Goal: Transaction & Acquisition: Purchase product/service

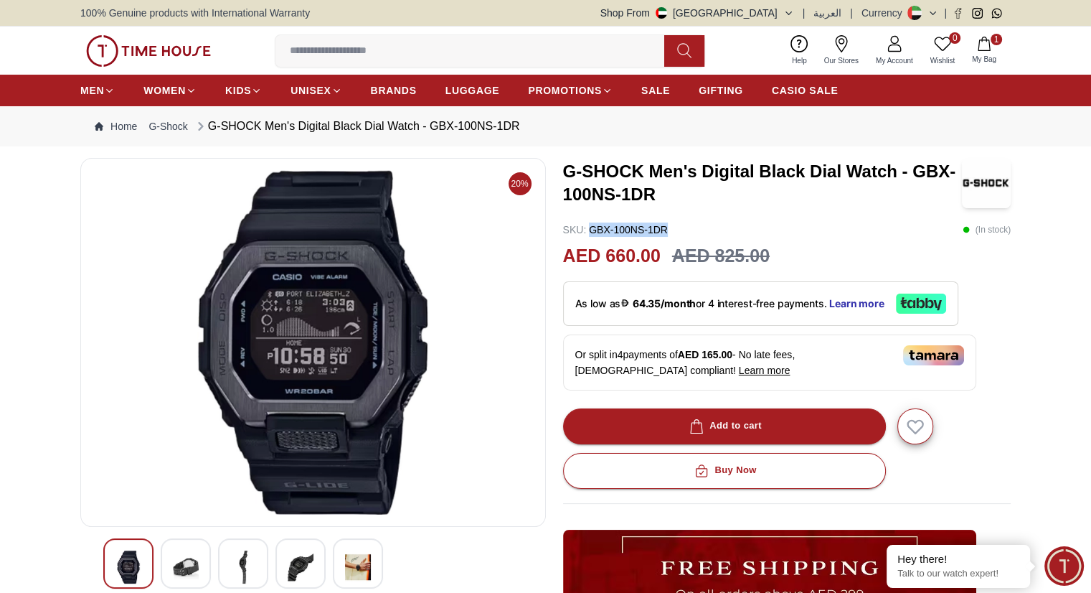
drag, startPoint x: 588, startPoint y: 228, endPoint x: 669, endPoint y: 229, distance: 80.4
click at [669, 229] on div "SKU : GBX-100NS-1DR ( In stock )" at bounding box center [787, 229] width 448 height 14
copy p "GBX-100NS-1DR"
click at [775, 8] on button "Shop From [GEOGRAPHIC_DATA]" at bounding box center [698, 13] width 194 height 14
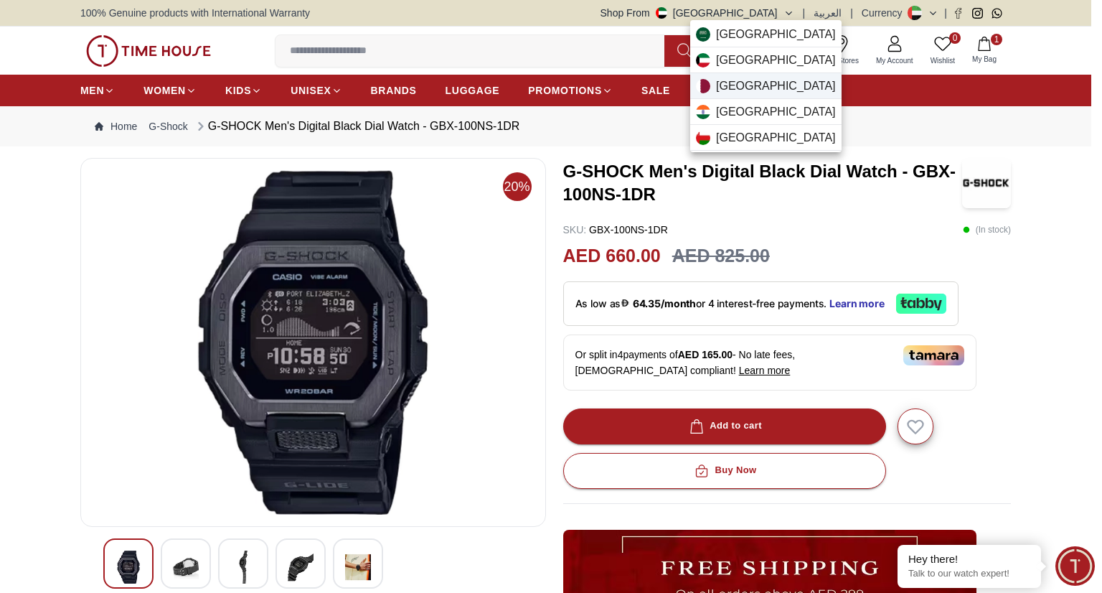
click at [746, 85] on div "[GEOGRAPHIC_DATA]" at bounding box center [765, 86] width 151 height 26
